Goal: Transaction & Acquisition: Purchase product/service

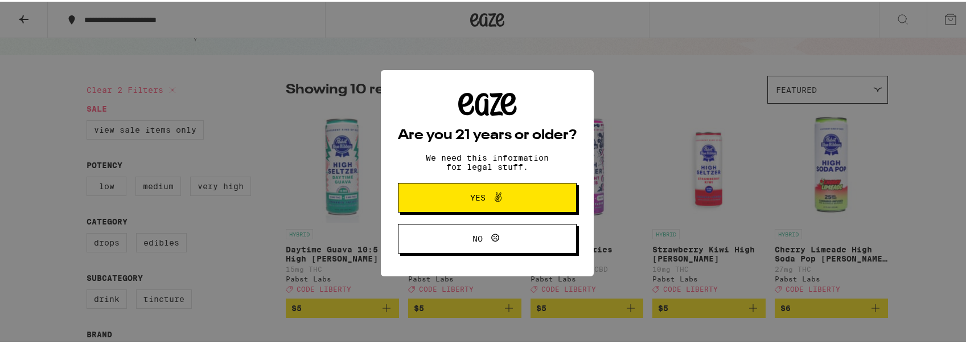
click at [480, 199] on span "Yes" at bounding box center [477, 196] width 15 height 8
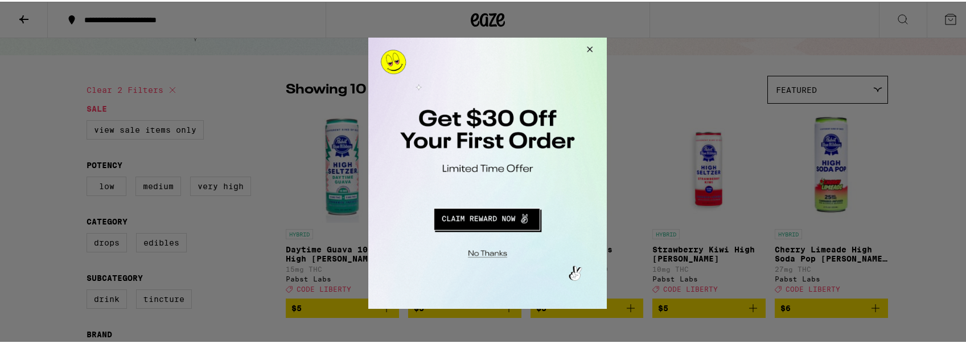
click at [582, 44] on button "Close Modal" at bounding box center [587, 50] width 31 height 27
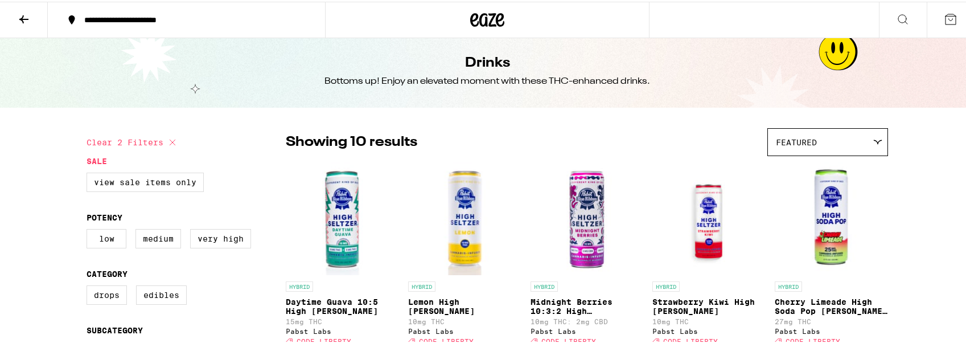
scroll to position [57, 0]
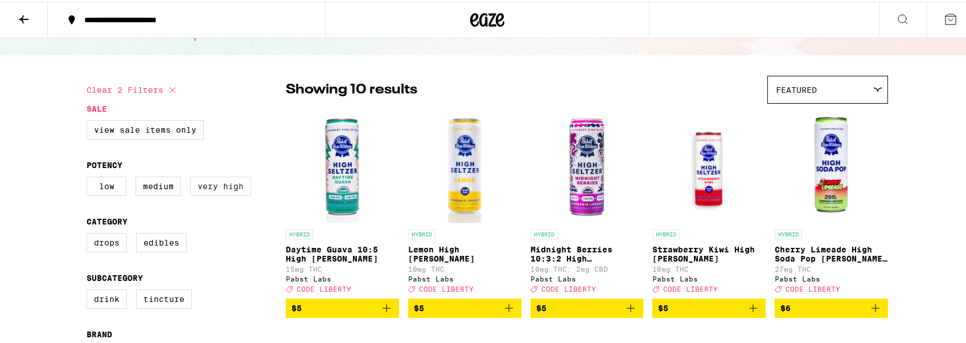
click at [226, 187] on label "Very High" at bounding box center [220, 184] width 61 height 19
click at [89, 177] on input "Very High" at bounding box center [89, 176] width 1 height 1
checkbox input "true"
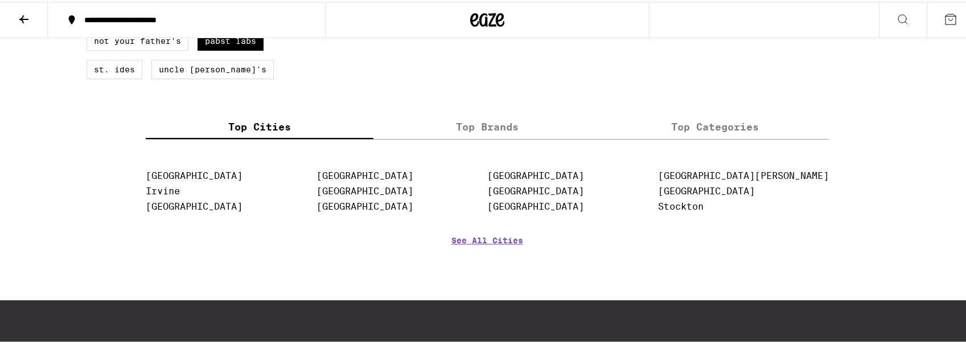
scroll to position [398, 0]
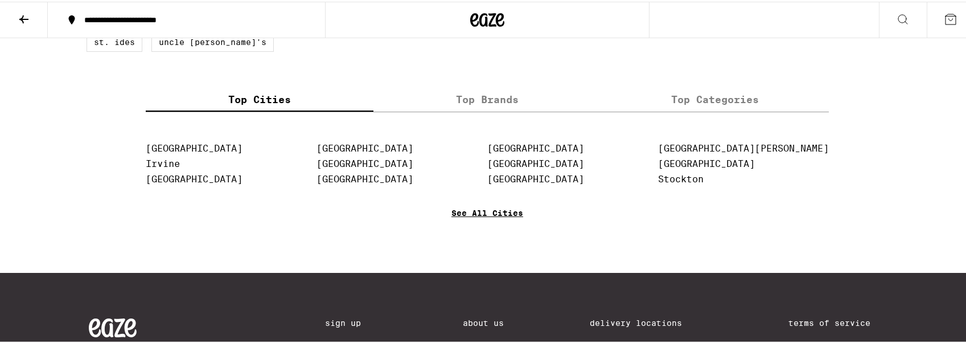
click at [457, 229] on link "See All Cities" at bounding box center [487, 228] width 72 height 42
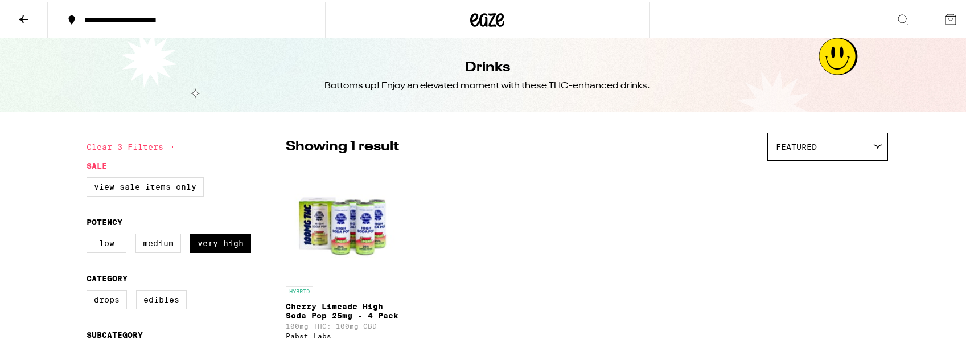
checkbox input "false"
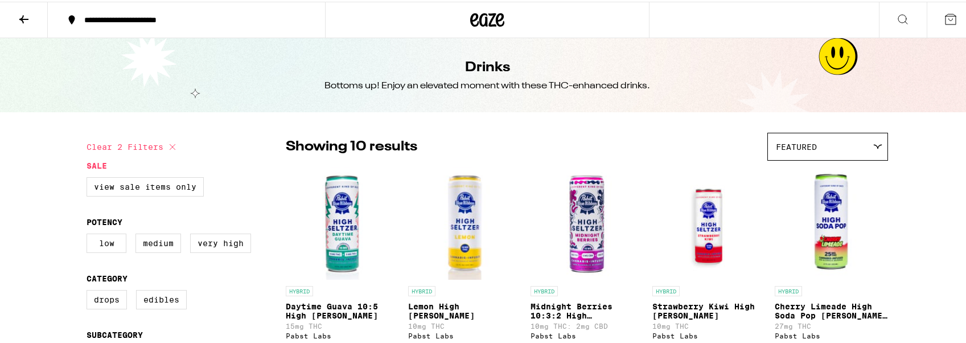
scroll to position [57, 0]
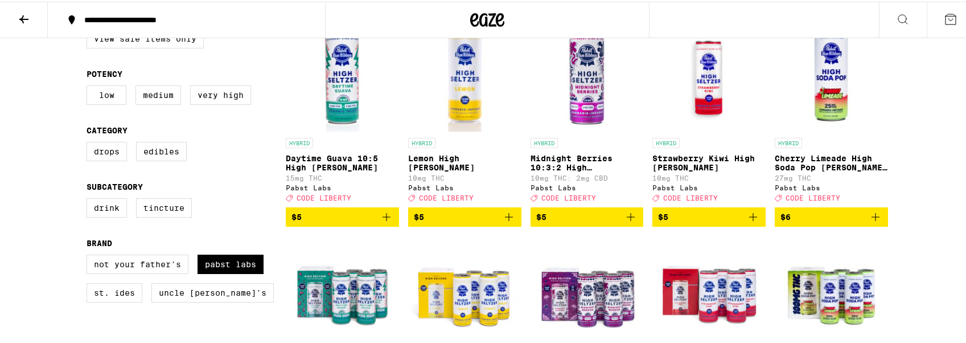
scroll to position [228, 0]
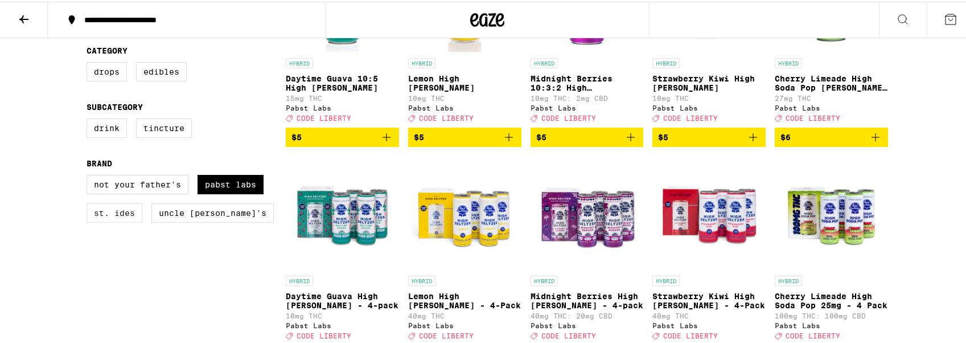
click at [105, 221] on label "St. Ides" at bounding box center [115, 211] width 56 height 19
click at [89, 175] on input "St. Ides" at bounding box center [89, 175] width 1 height 1
checkbox input "true"
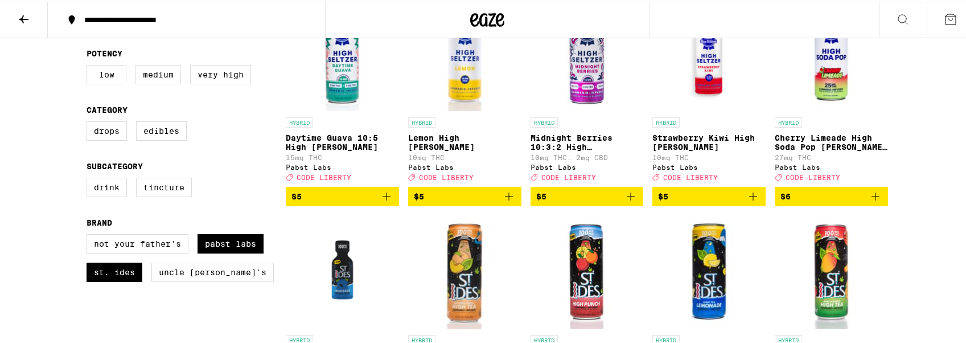
scroll to position [228, 0]
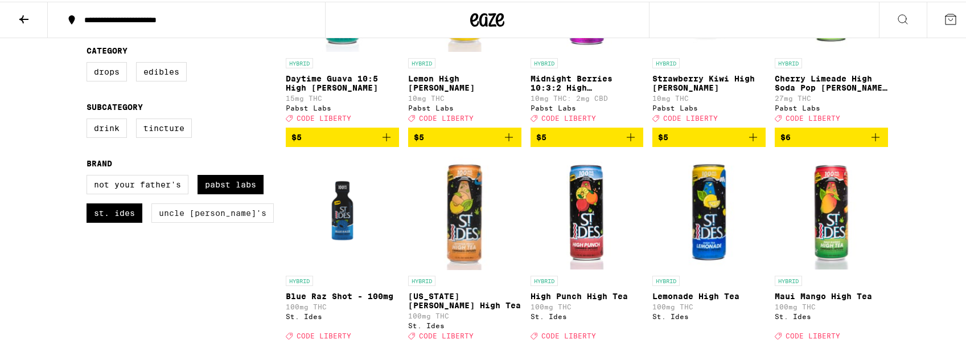
click at [202, 221] on label "Uncle [PERSON_NAME]'s" at bounding box center [212, 211] width 122 height 19
click at [89, 175] on input "Uncle [PERSON_NAME]'s" at bounding box center [89, 175] width 1 height 1
checkbox input "true"
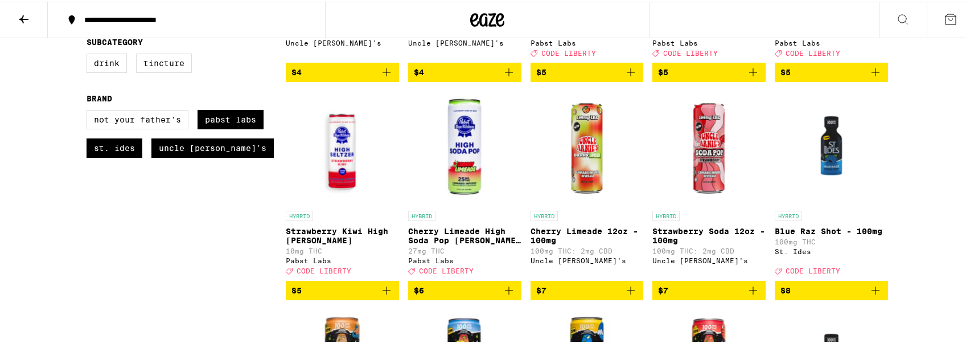
scroll to position [285, 0]
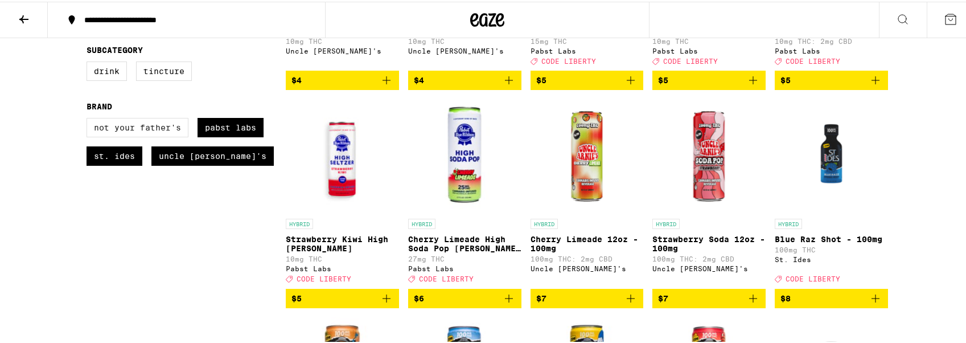
click at [130, 135] on label "Not Your Father's" at bounding box center [138, 125] width 102 height 19
click at [89, 118] on input "Not Your Father's" at bounding box center [89, 118] width 1 height 1
checkbox input "true"
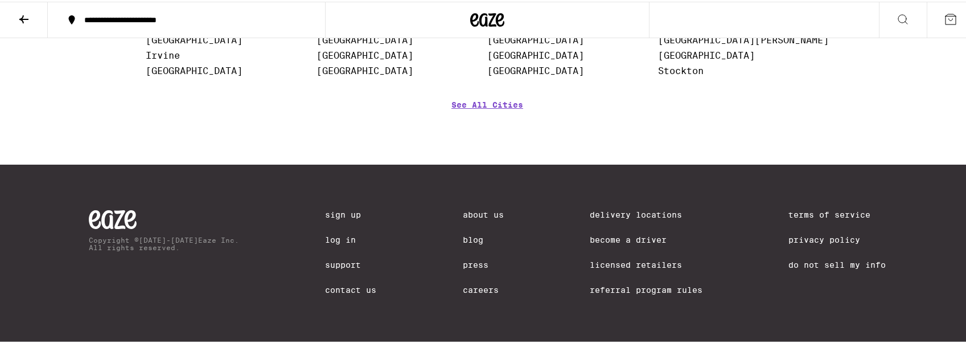
scroll to position [1537, 0]
click at [500, 136] on link "See All Cities" at bounding box center [487, 119] width 72 height 42
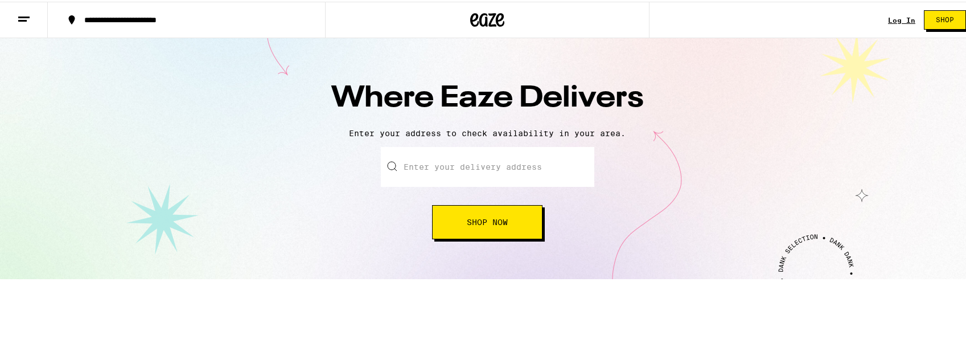
click at [442, 168] on input "text" at bounding box center [487, 165] width 213 height 40
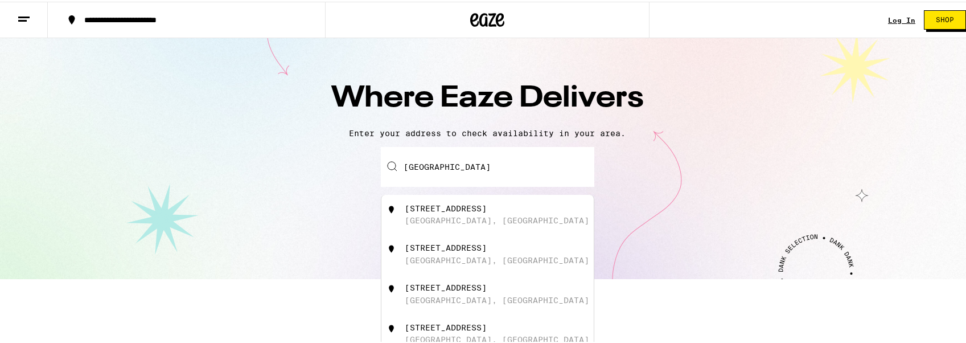
click at [442, 209] on div "[STREET_ADDRESS]" at bounding box center [446, 206] width 82 height 9
type input "[STREET_ADDRESS]"
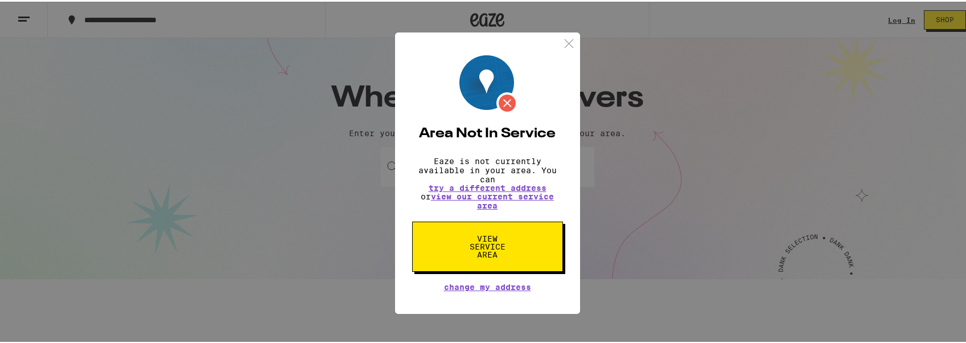
click at [565, 35] on img at bounding box center [569, 42] width 14 height 14
